Goal: Complete application form

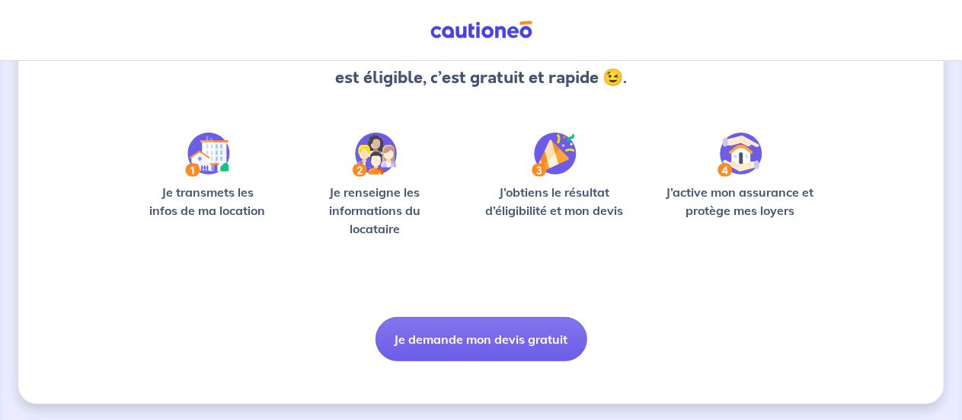
scroll to position [192, 0]
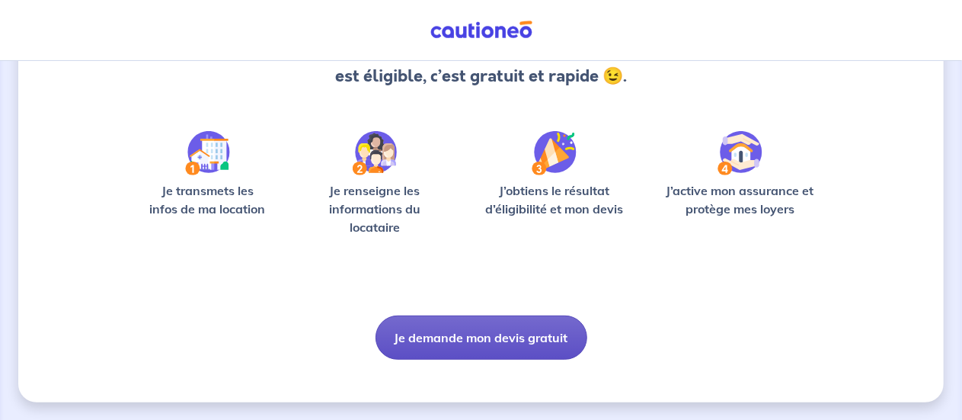
click at [504, 340] on button "Je demande mon devis gratuit" at bounding box center [481, 337] width 212 height 44
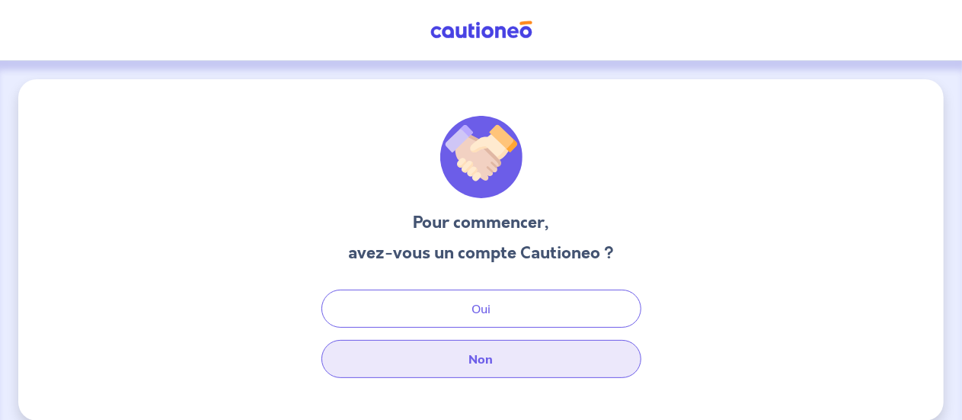
click at [480, 354] on button "Non" at bounding box center [481, 359] width 320 height 38
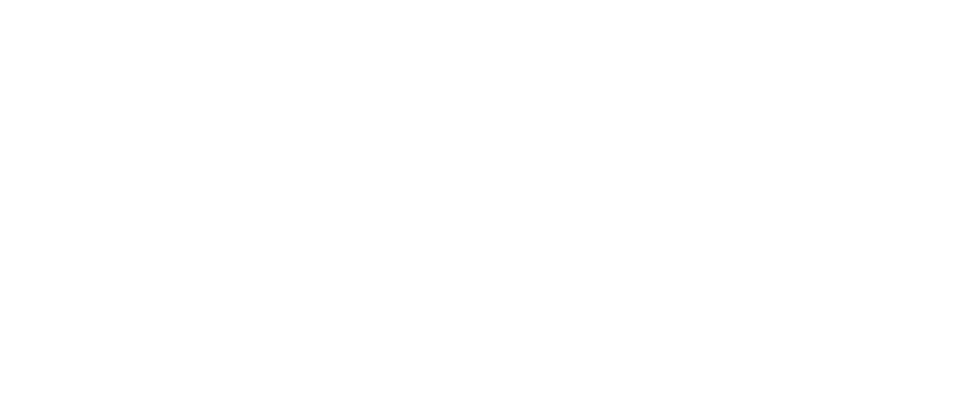
select select "FR"
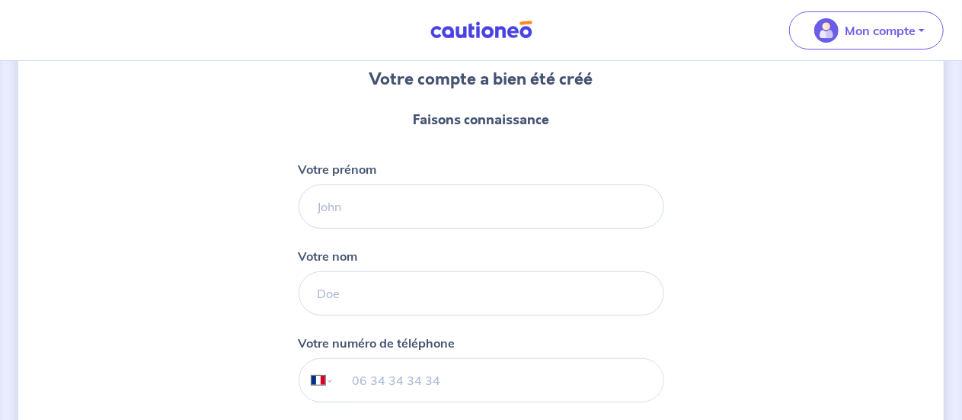
scroll to position [152, 0]
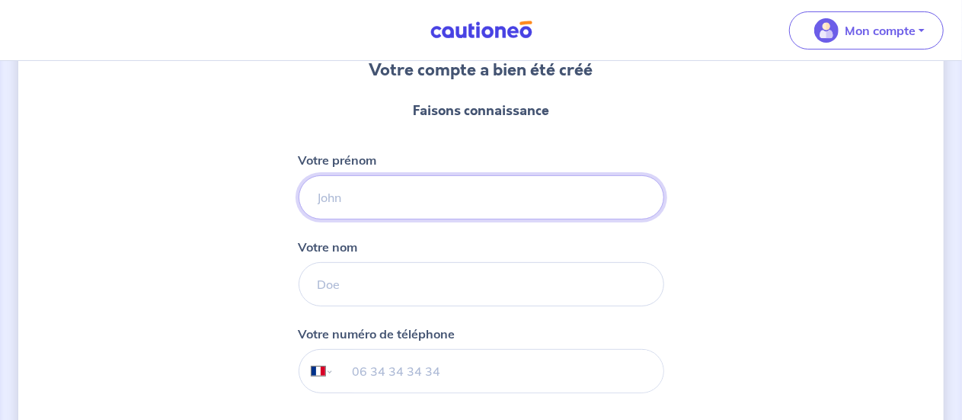
click at [427, 193] on input "Votre prénom" at bounding box center [482, 197] width 366 height 44
type input "J"
type input "[PERSON_NAME]"
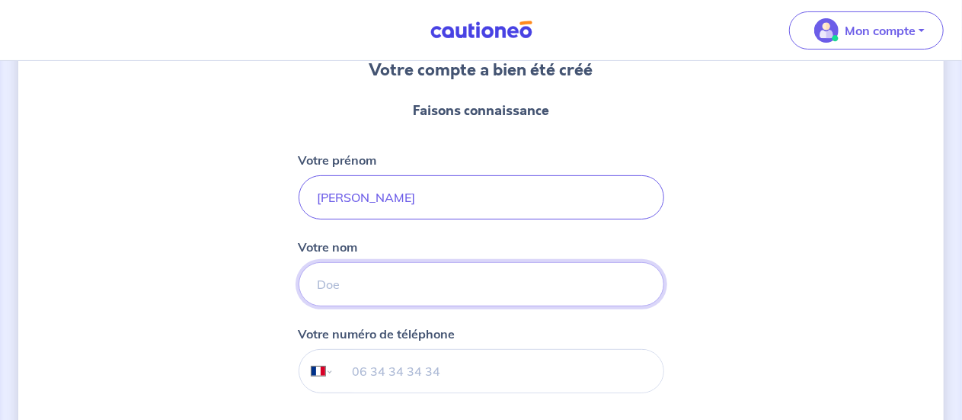
click at [381, 292] on input "Votre nom" at bounding box center [482, 284] width 366 height 44
type input "JOUAN"
drag, startPoint x: 381, startPoint y: 369, endPoint x: 363, endPoint y: 331, distance: 42.2
click at [381, 369] on input "tel" at bounding box center [498, 371] width 329 height 43
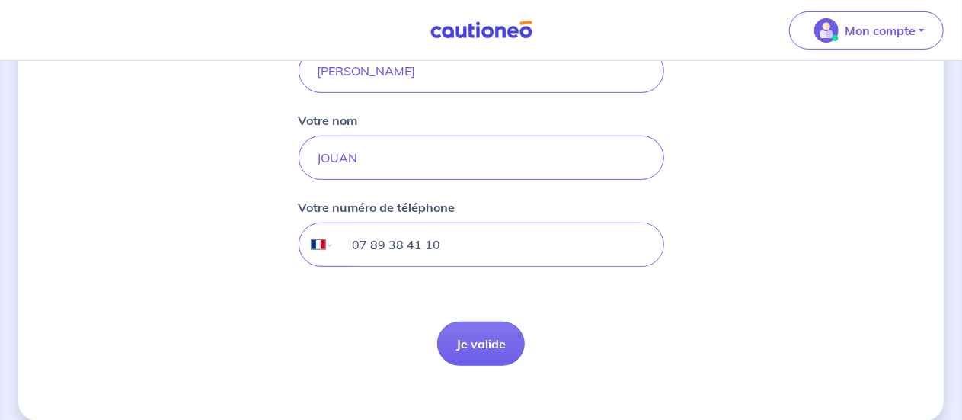
scroll to position [296, 0]
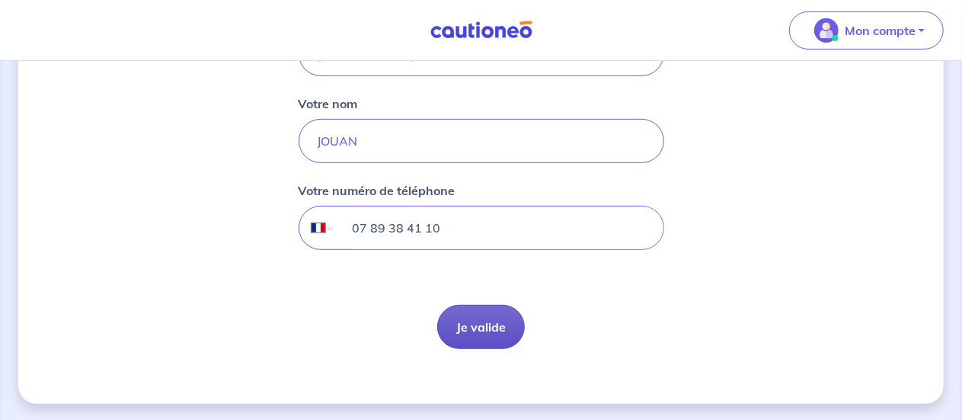
type input "07 89 38 41 10"
click at [478, 330] on button "Je valide" at bounding box center [481, 327] width 88 height 44
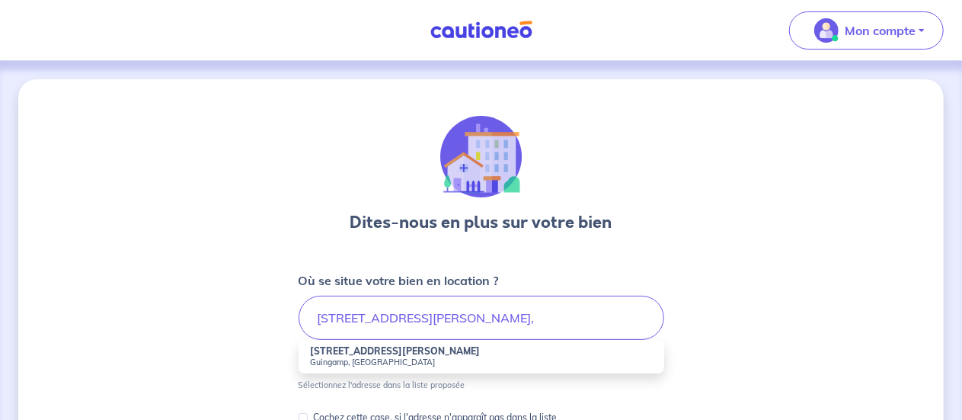
click at [412, 352] on li "[STREET_ADDRESS][PERSON_NAME]" at bounding box center [482, 357] width 366 height 34
type input "[STREET_ADDRESS][PERSON_NAME]"
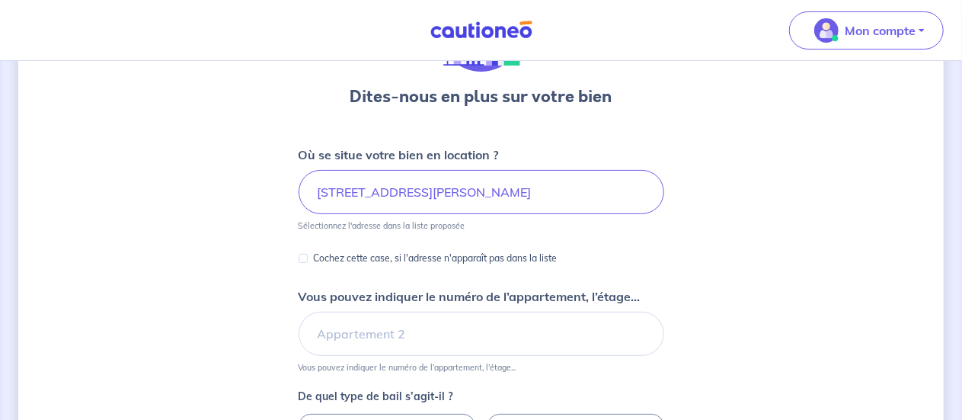
scroll to position [129, 0]
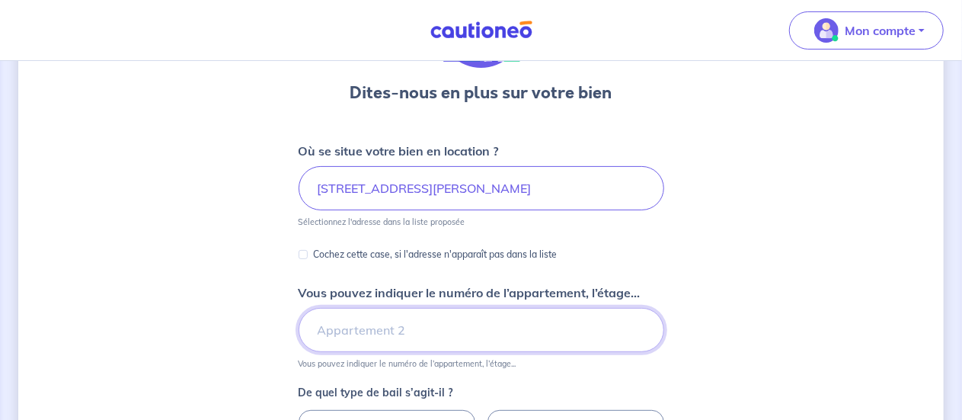
click at [369, 328] on input "Vous pouvez indiquer le numéro de l’appartement, l’étage..." at bounding box center [482, 330] width 366 height 44
type input "Studio 7"
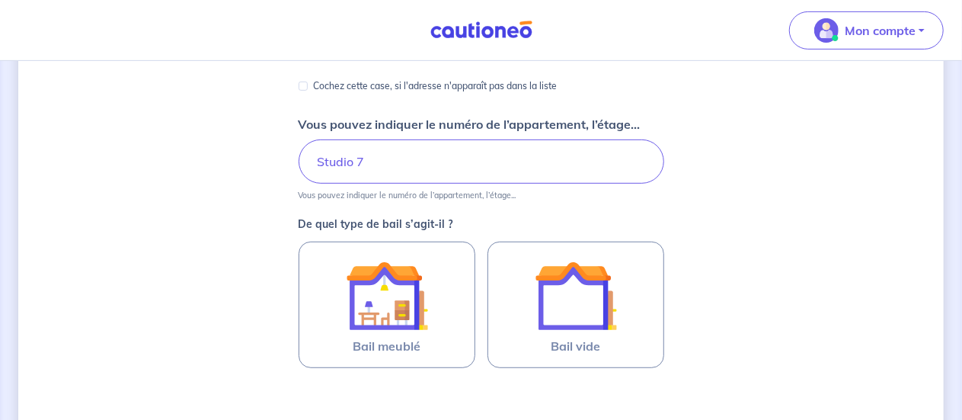
scroll to position [296, 0]
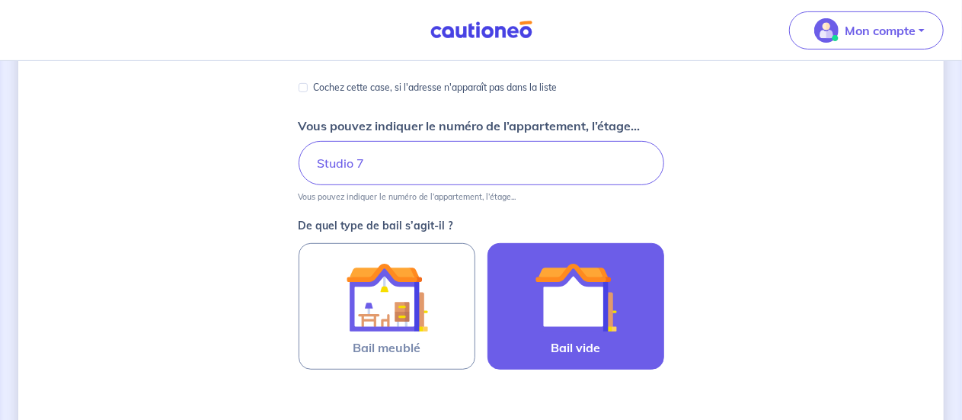
click at [586, 308] on img at bounding box center [576, 297] width 82 height 82
click at [0, 0] on input "Bail vide" at bounding box center [0, 0] width 0 height 0
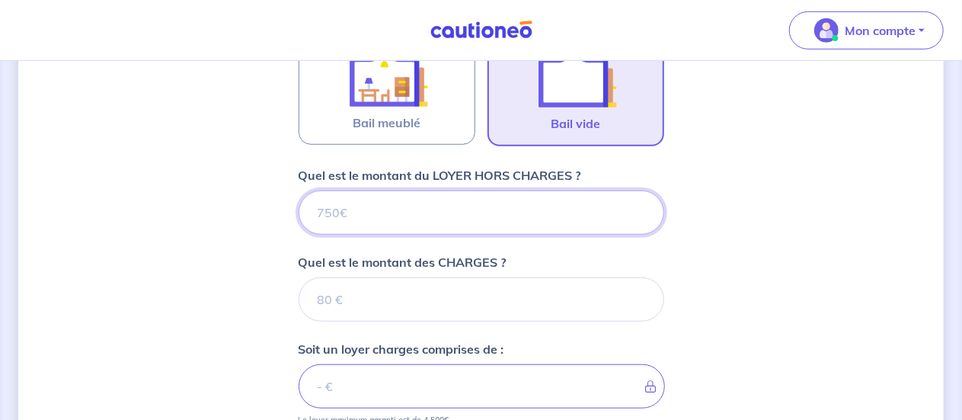
scroll to position [522, 0]
type input "37"
type input "379"
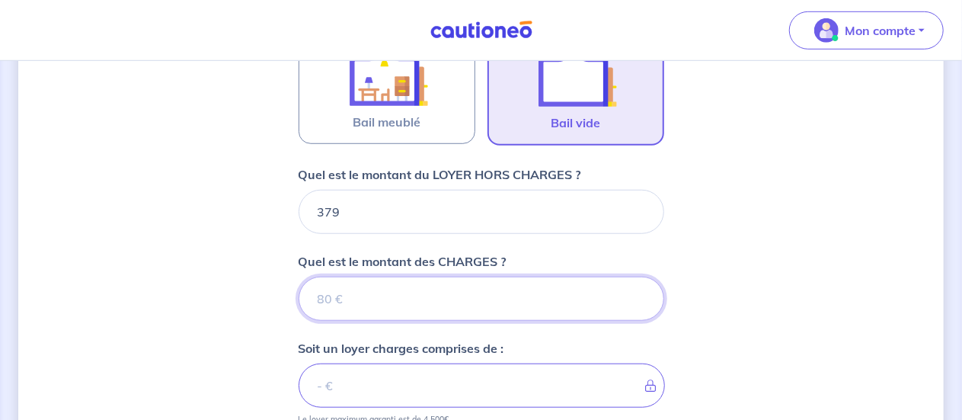
click at [391, 302] on input "Quel est le montant des CHARGES ?" at bounding box center [482, 298] width 366 height 44
type input "20"
type input "399"
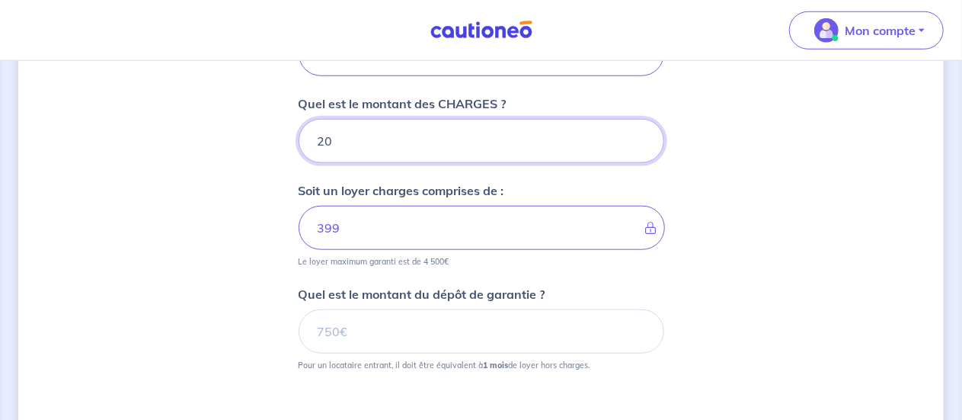
scroll to position [682, 0]
type input "20"
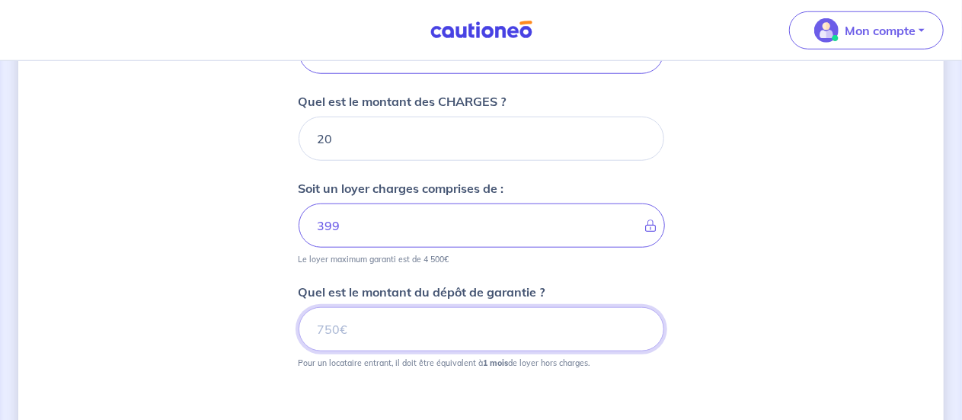
click at [393, 333] on input "Quel est le montant du dépôt de garantie ?" at bounding box center [482, 329] width 366 height 44
type input "379"
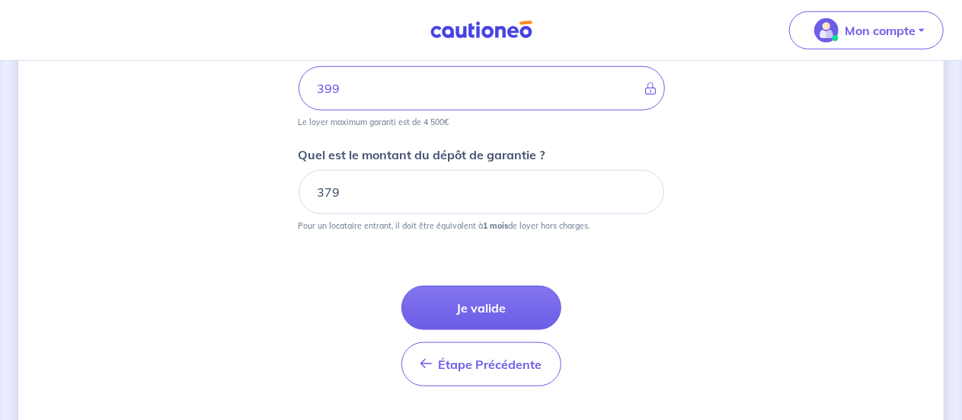
scroll to position [851, 0]
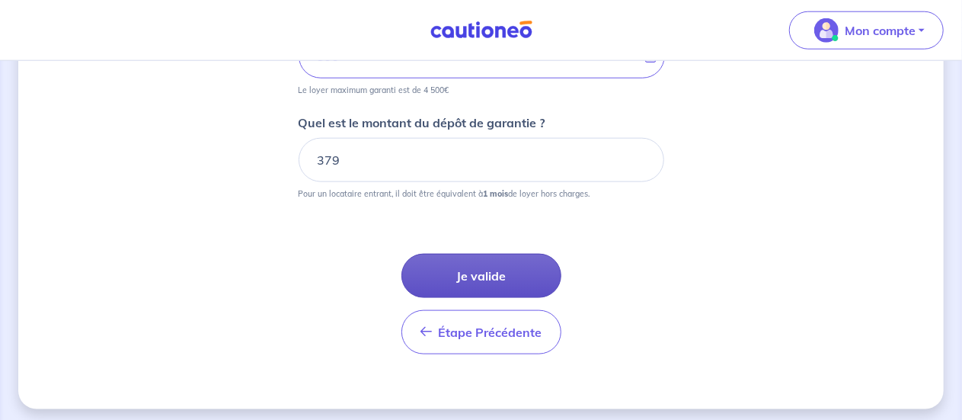
click at [470, 276] on button "Je valide" at bounding box center [481, 276] width 160 height 44
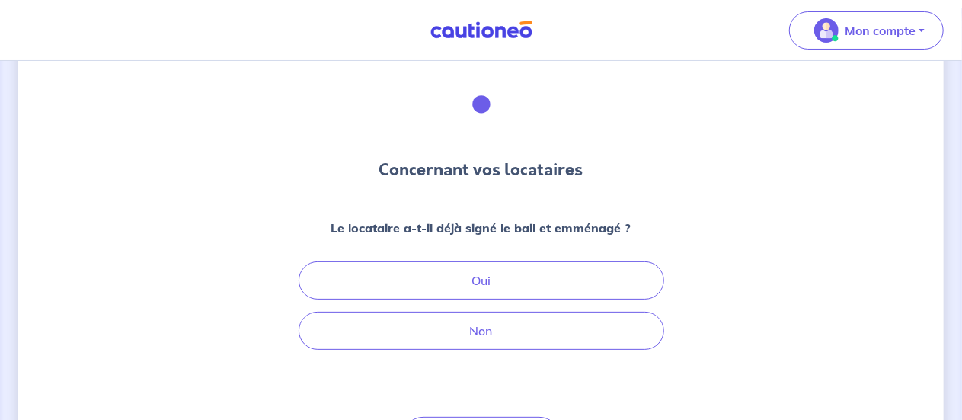
scroll to position [76, 0]
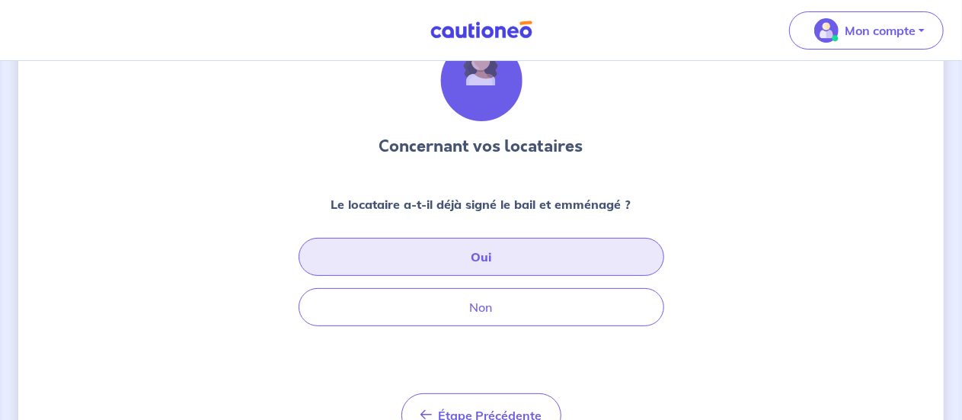
click at [506, 264] on button "Oui" at bounding box center [482, 257] width 366 height 38
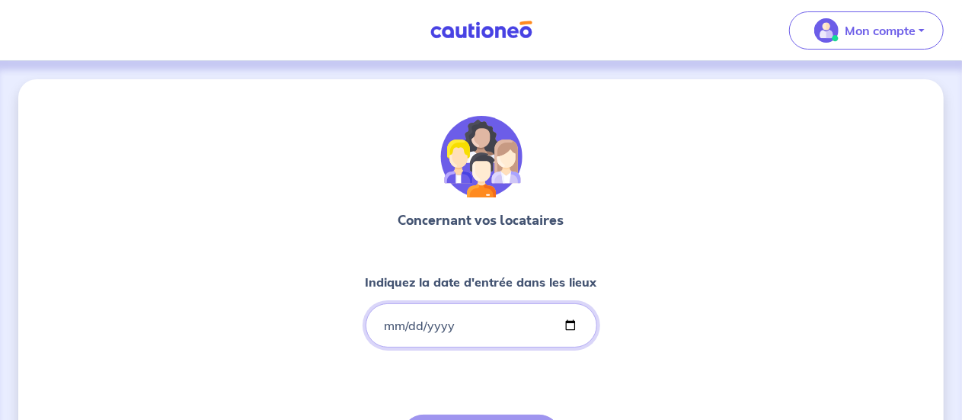
click at [390, 327] on input "Indiquez la date d'entrée dans les lieux" at bounding box center [482, 325] width 232 height 44
type input "[DATE]"
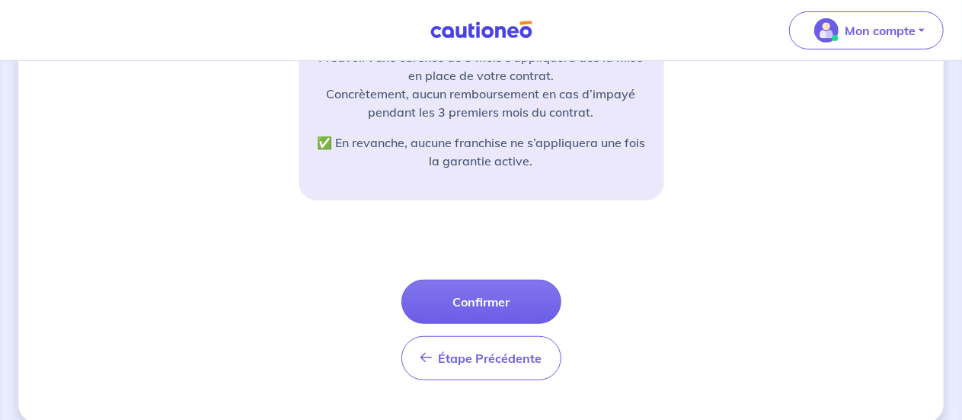
scroll to position [428, 0]
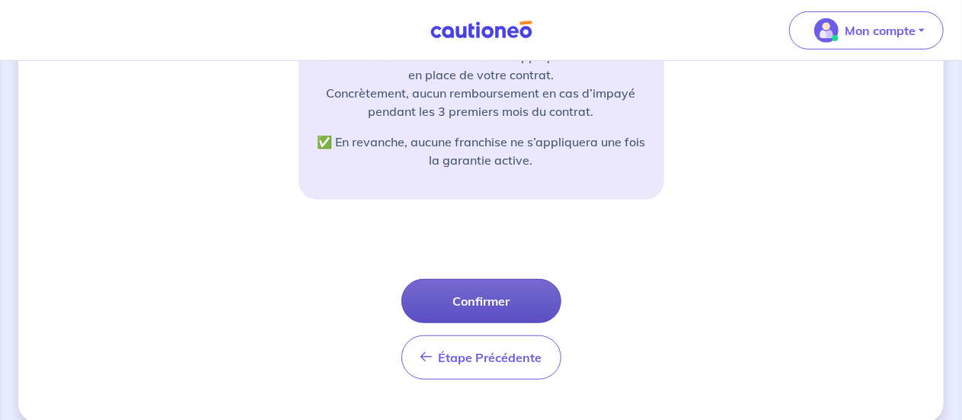
click at [482, 304] on button "Confirmer" at bounding box center [481, 301] width 160 height 44
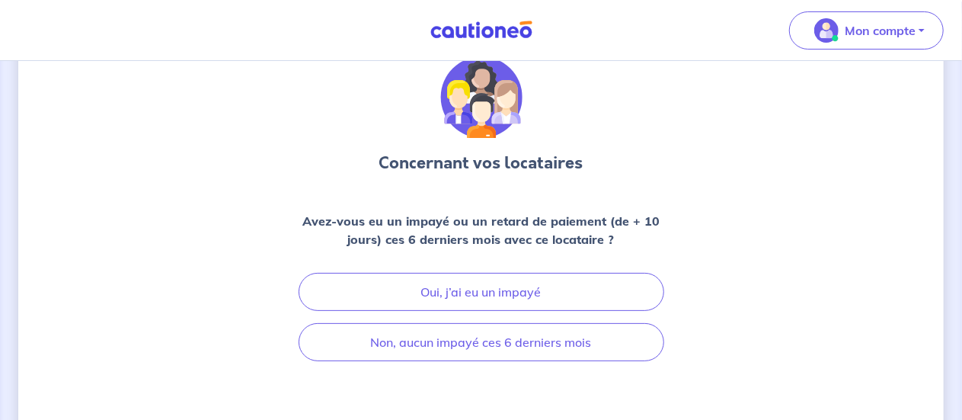
scroll to position [62, 0]
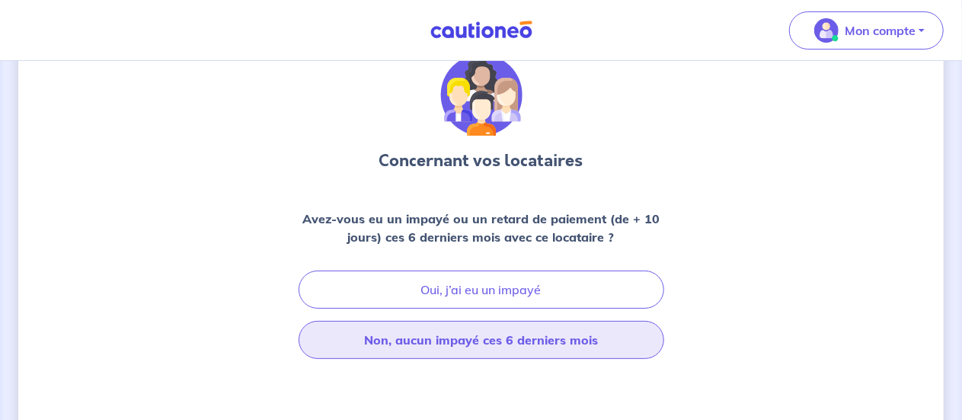
click at [544, 346] on button "Non, aucun impayé ces 6 derniers mois" at bounding box center [482, 340] width 366 height 38
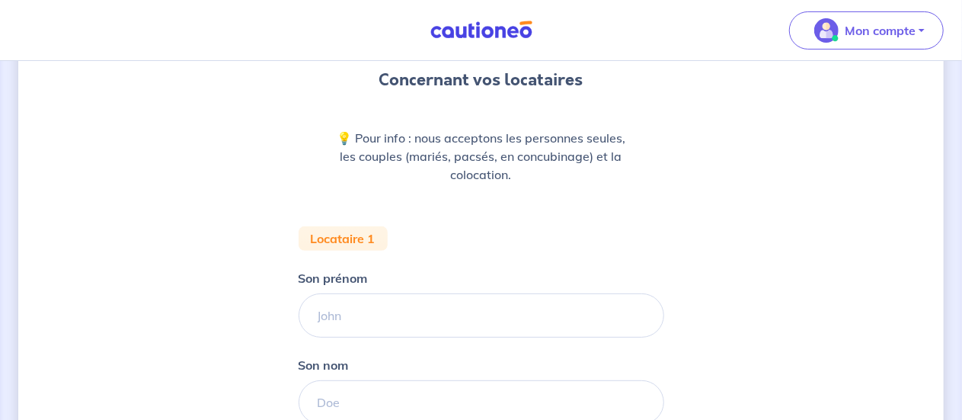
scroll to position [164, 0]
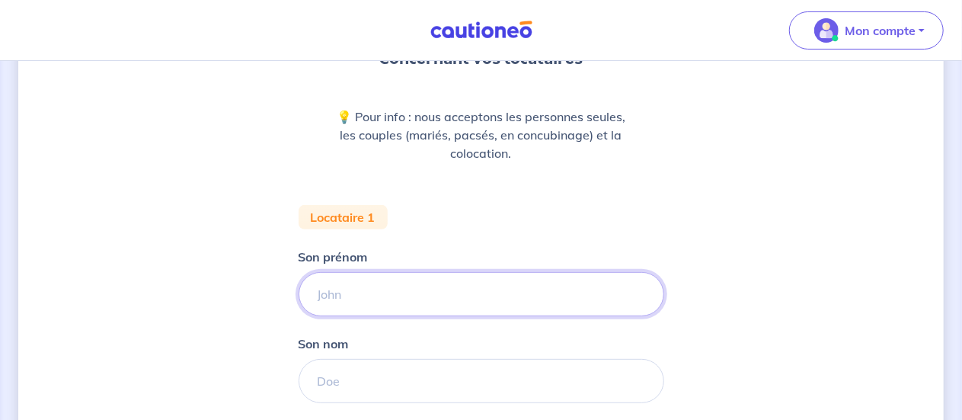
click at [445, 284] on input "Son prénom" at bounding box center [482, 294] width 366 height 44
type input "[PERSON_NAME]"
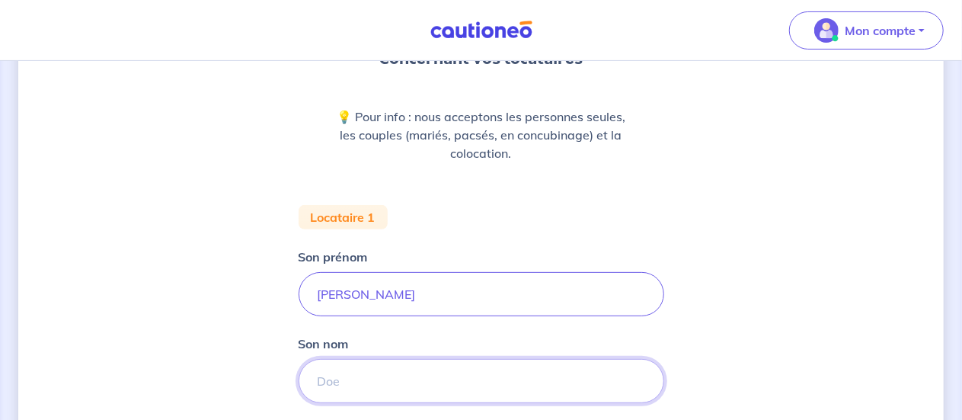
click at [398, 382] on input "Son nom" at bounding box center [482, 381] width 366 height 44
type input "NEHAR"
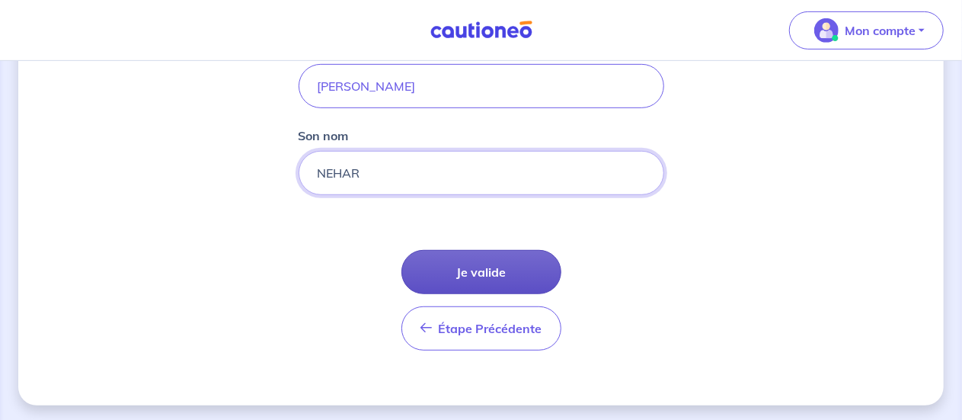
scroll to position [373, 0]
click at [491, 275] on button "Je valide" at bounding box center [481, 270] width 160 height 44
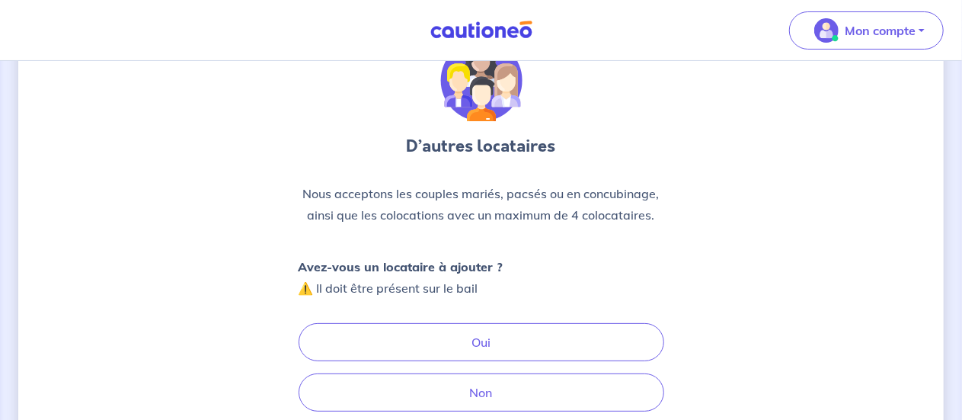
scroll to position [152, 0]
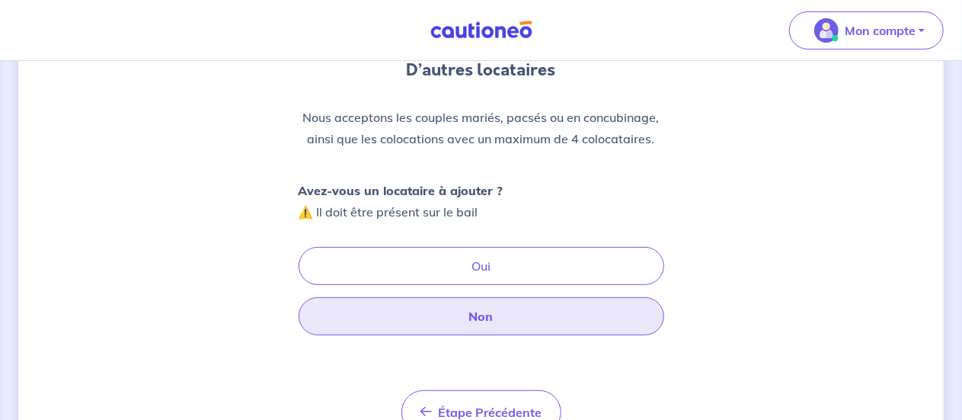
click at [506, 317] on button "Non" at bounding box center [482, 316] width 366 height 38
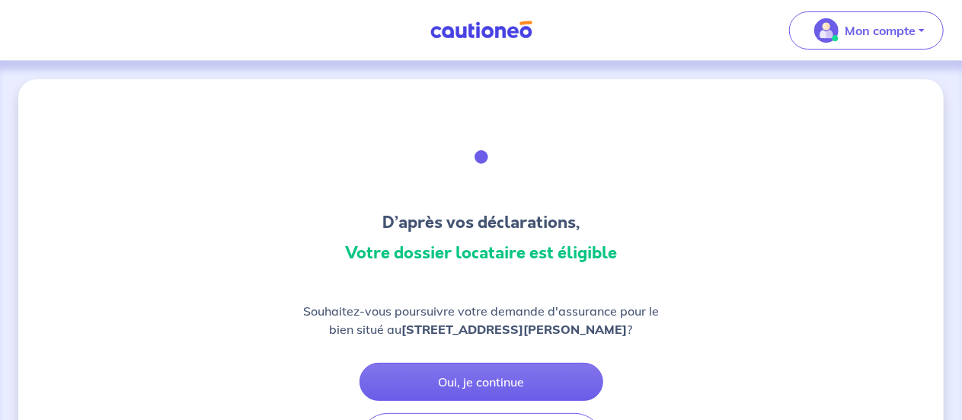
scroll to position [76, 0]
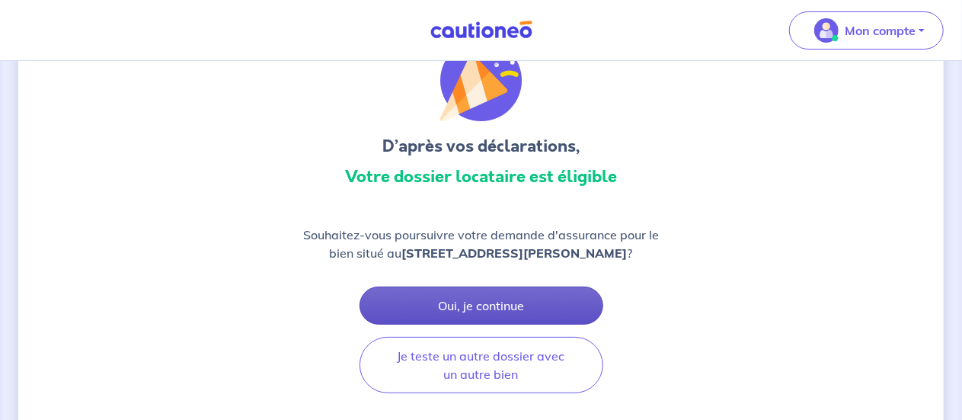
click at [479, 305] on button "Oui, je continue" at bounding box center [481, 305] width 244 height 38
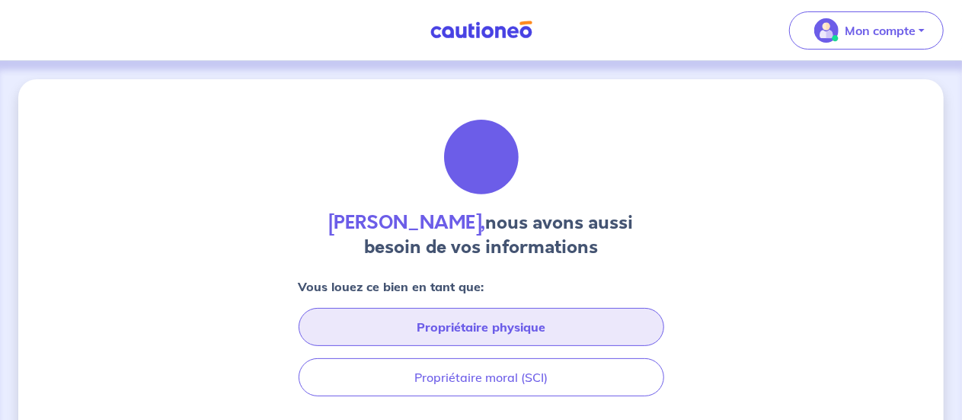
click at [463, 324] on button "Propriétaire physique" at bounding box center [482, 327] width 366 height 38
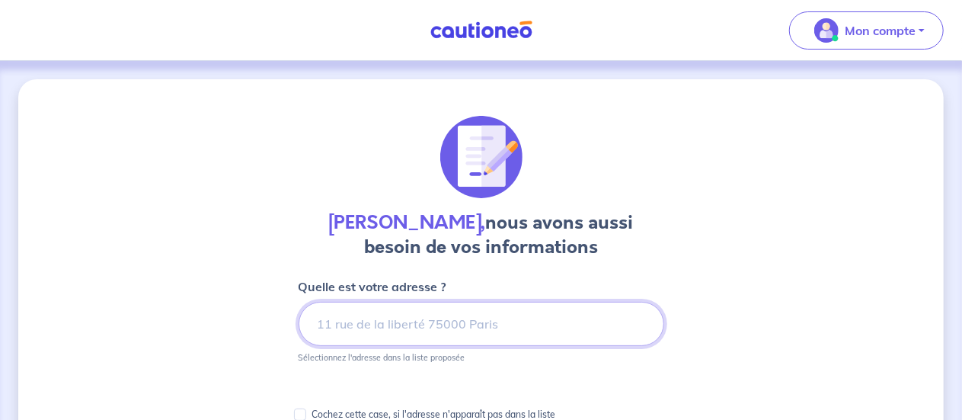
click at [378, 324] on input at bounding box center [482, 324] width 366 height 44
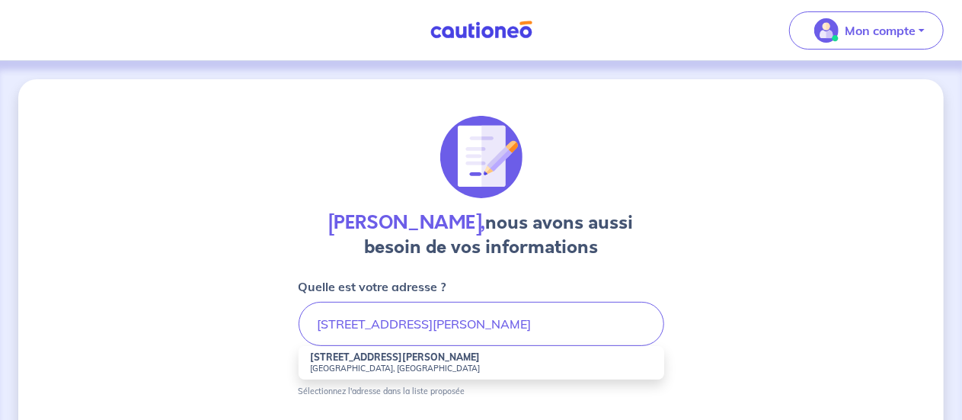
click at [379, 357] on strong "[STREET_ADDRESS][PERSON_NAME]" at bounding box center [396, 356] width 170 height 11
type input "[STREET_ADDRESS][PERSON_NAME]"
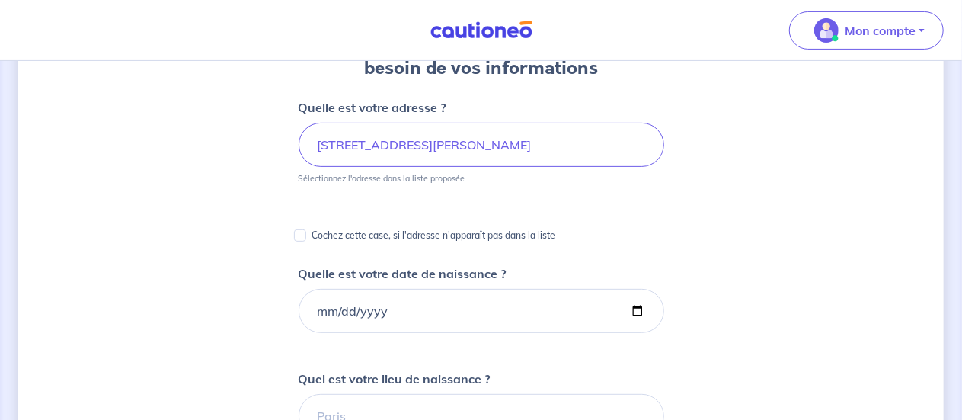
scroll to position [202, 0]
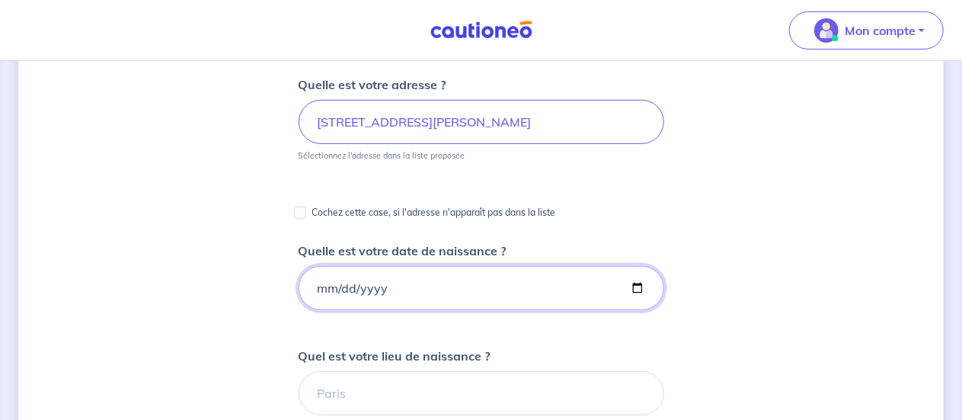
click at [378, 274] on input "Quelle est votre date de naissance ?" at bounding box center [482, 288] width 366 height 44
click at [318, 286] on input "Quelle est votre date de naissance ?" at bounding box center [482, 288] width 366 height 44
type input "[DATE]"
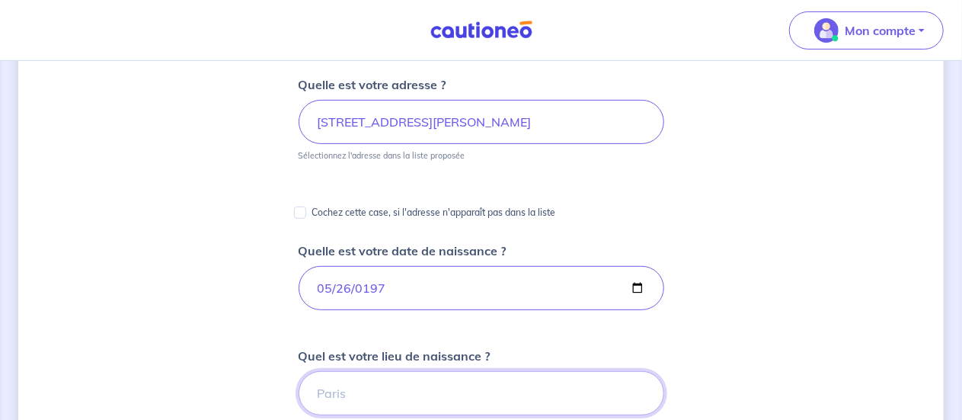
click at [421, 397] on input "Quel est votre lieu de naissance ?" at bounding box center [482, 393] width 366 height 44
type input "[GEOGRAPHIC_DATA]"
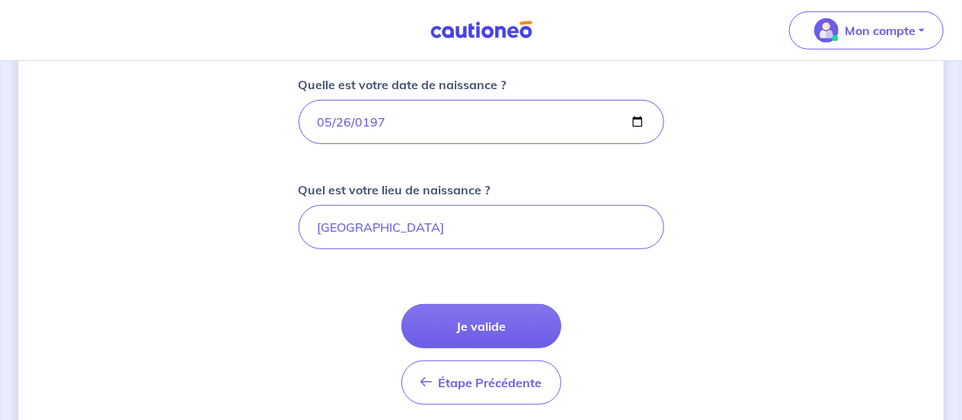
scroll to position [386, 0]
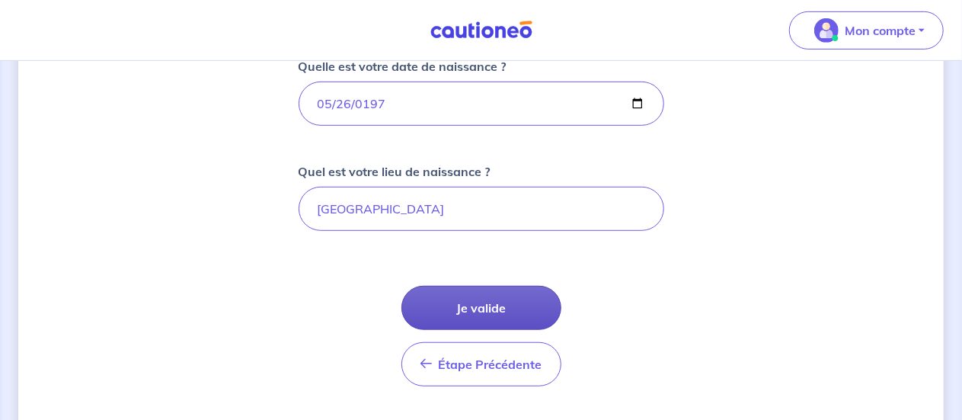
click at [489, 302] on button "Je valide" at bounding box center [481, 308] width 160 height 44
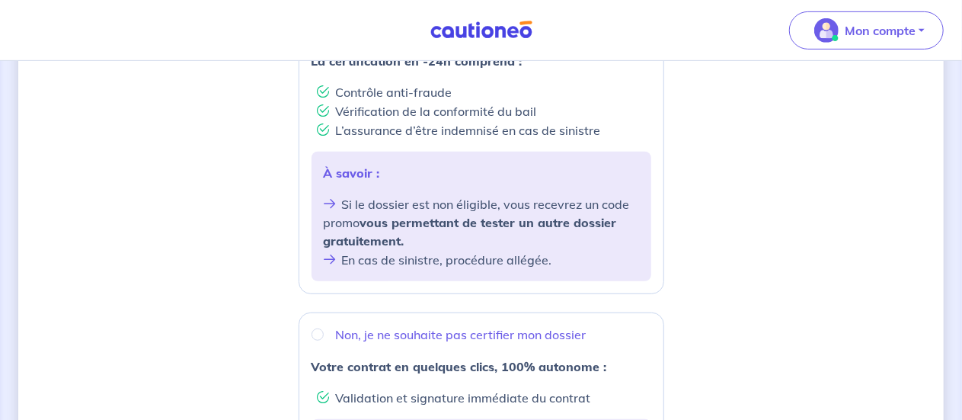
scroll to position [292, 0]
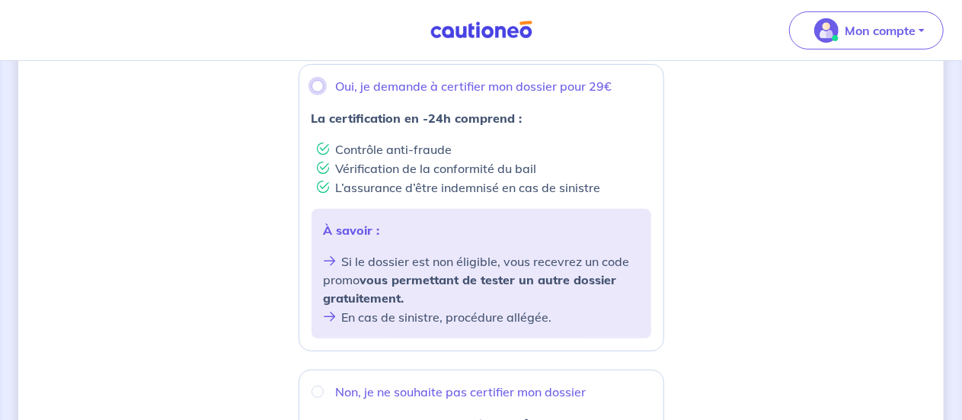
click at [316, 86] on input "Oui, je demande à certifier mon dossier pour 29€" at bounding box center [318, 86] width 12 height 12
radio input "true"
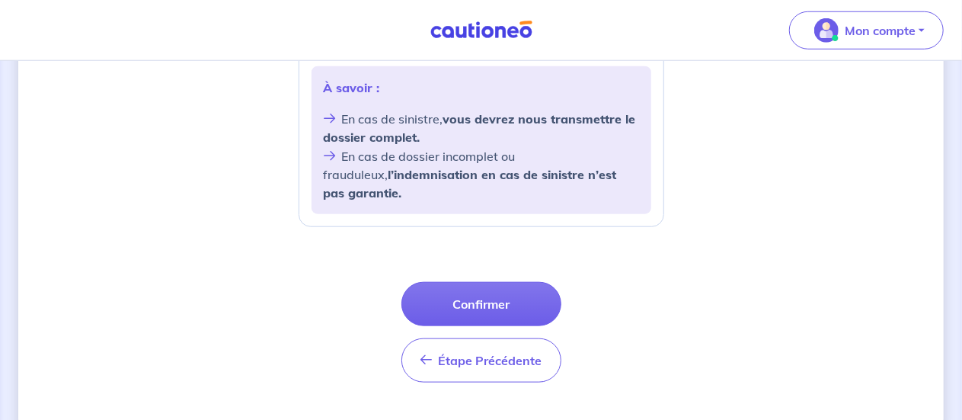
scroll to position [715, 0]
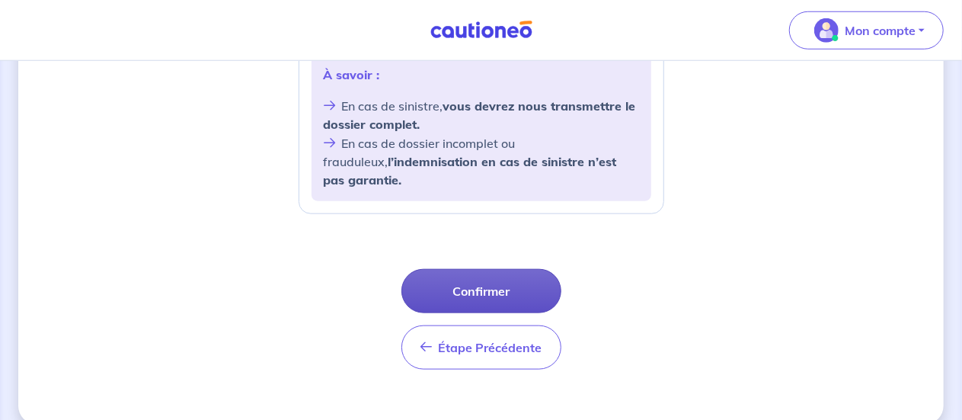
click at [469, 269] on button "Confirmer" at bounding box center [481, 291] width 160 height 44
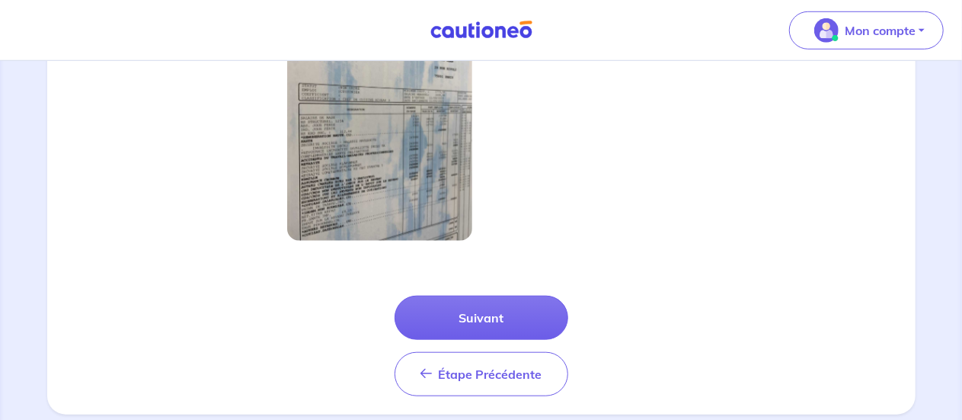
scroll to position [624, 0]
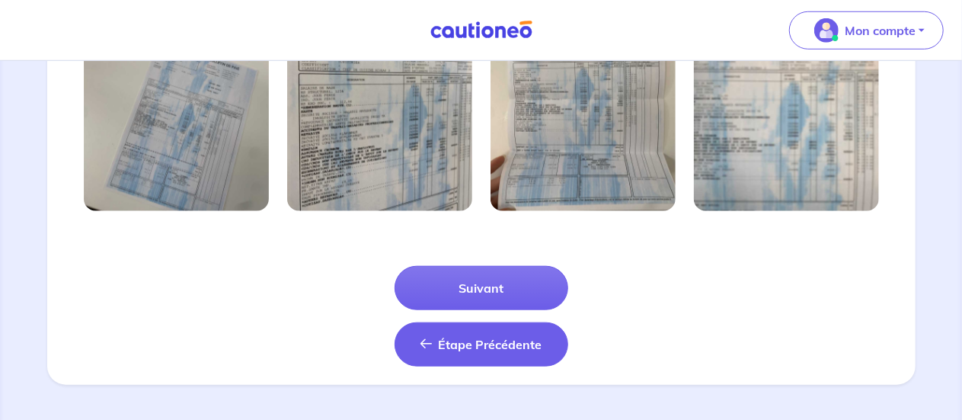
click at [494, 356] on button "Étape Précédente Précédent" at bounding box center [482, 344] width 174 height 44
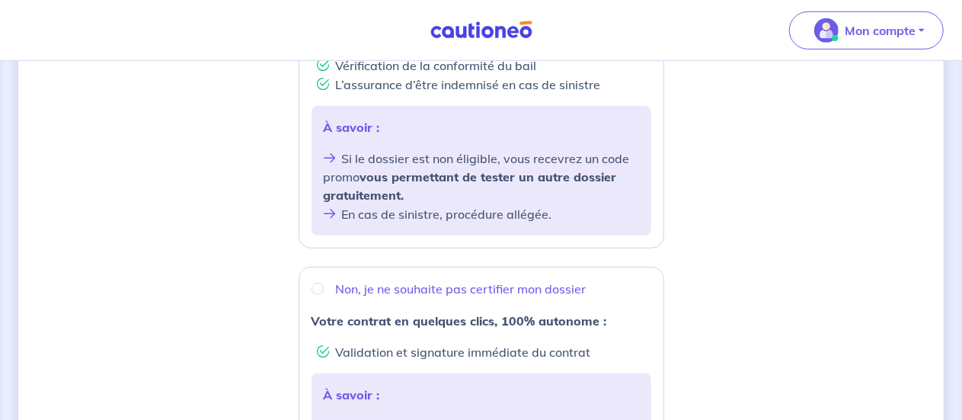
scroll to position [511, 0]
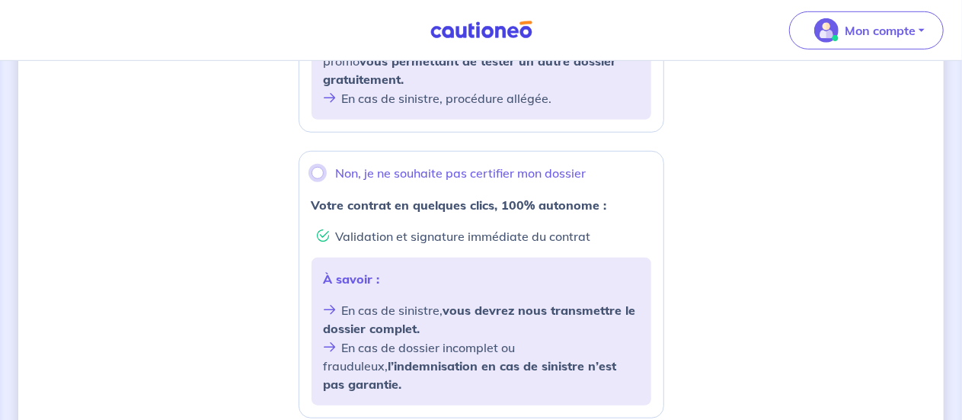
click at [315, 168] on input "Non, je ne souhaite pas certifier mon dossier" at bounding box center [318, 173] width 12 height 12
radio input "true"
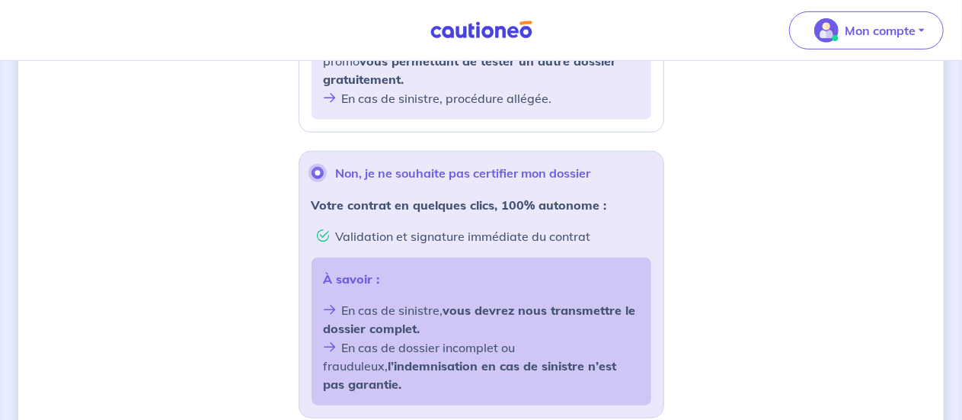
scroll to position [715, 0]
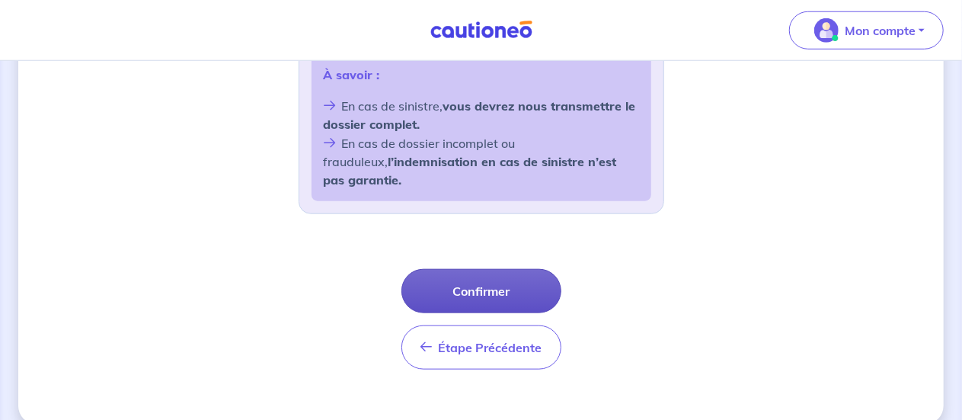
click at [472, 269] on button "Confirmer" at bounding box center [481, 291] width 160 height 44
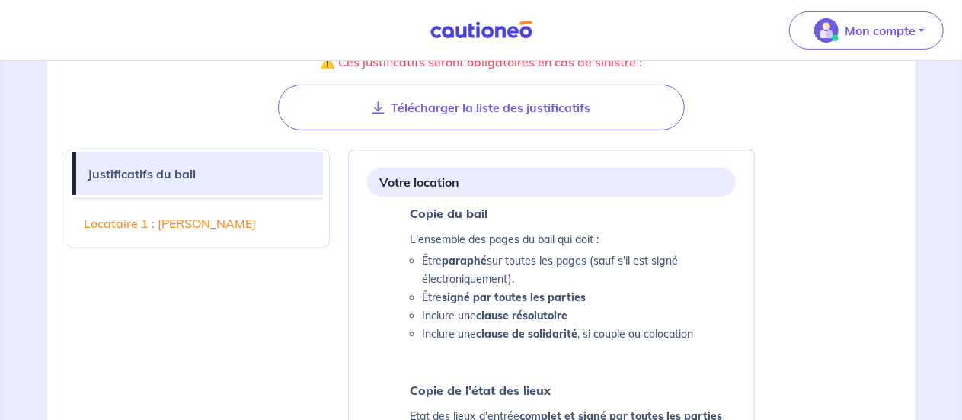
scroll to position [273, 0]
